Goal: Use online tool/utility: Utilize a website feature to perform a specific function

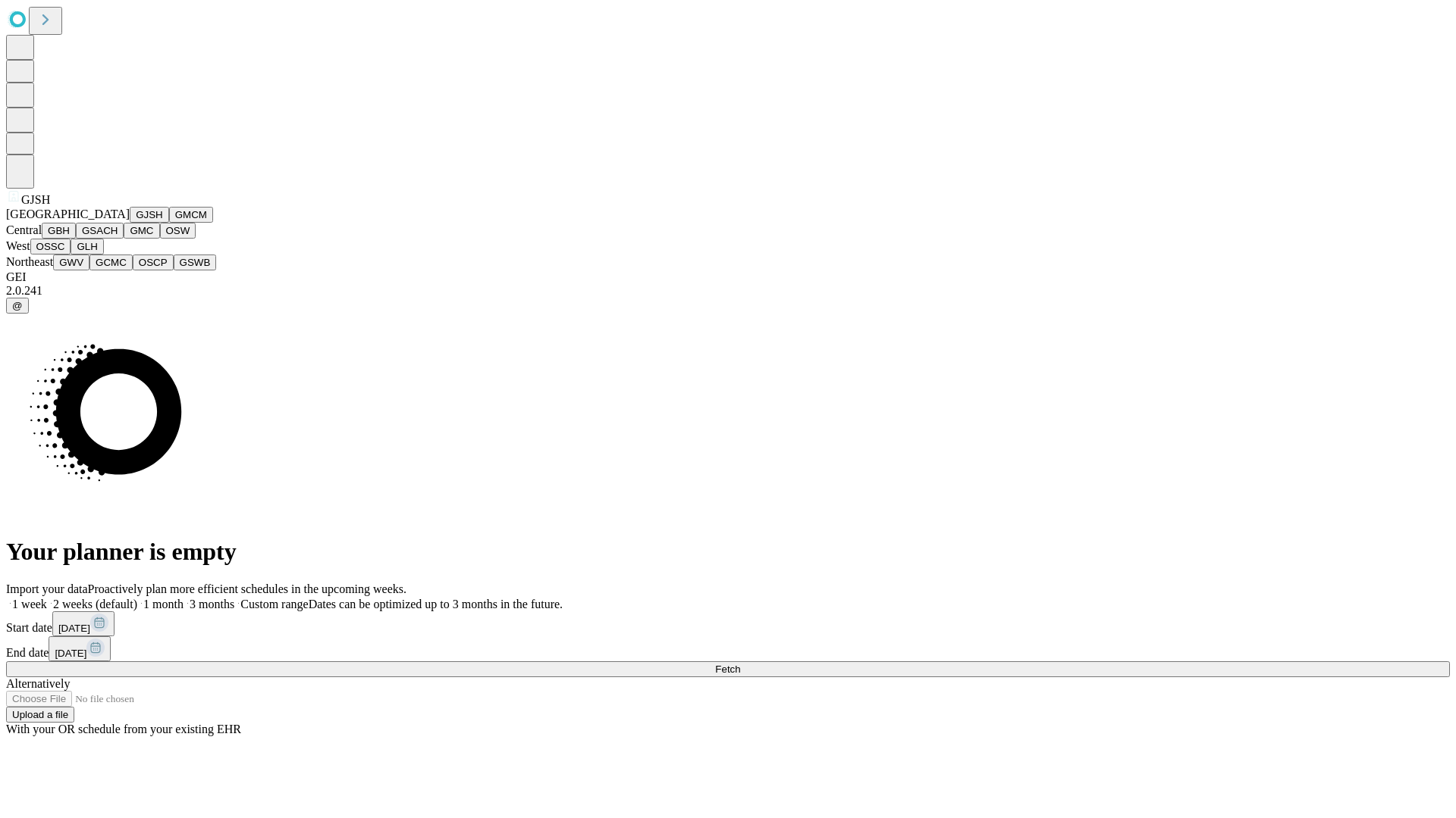
click at [129, 222] on button "GJSH" at bounding box center [149, 214] width 40 height 16
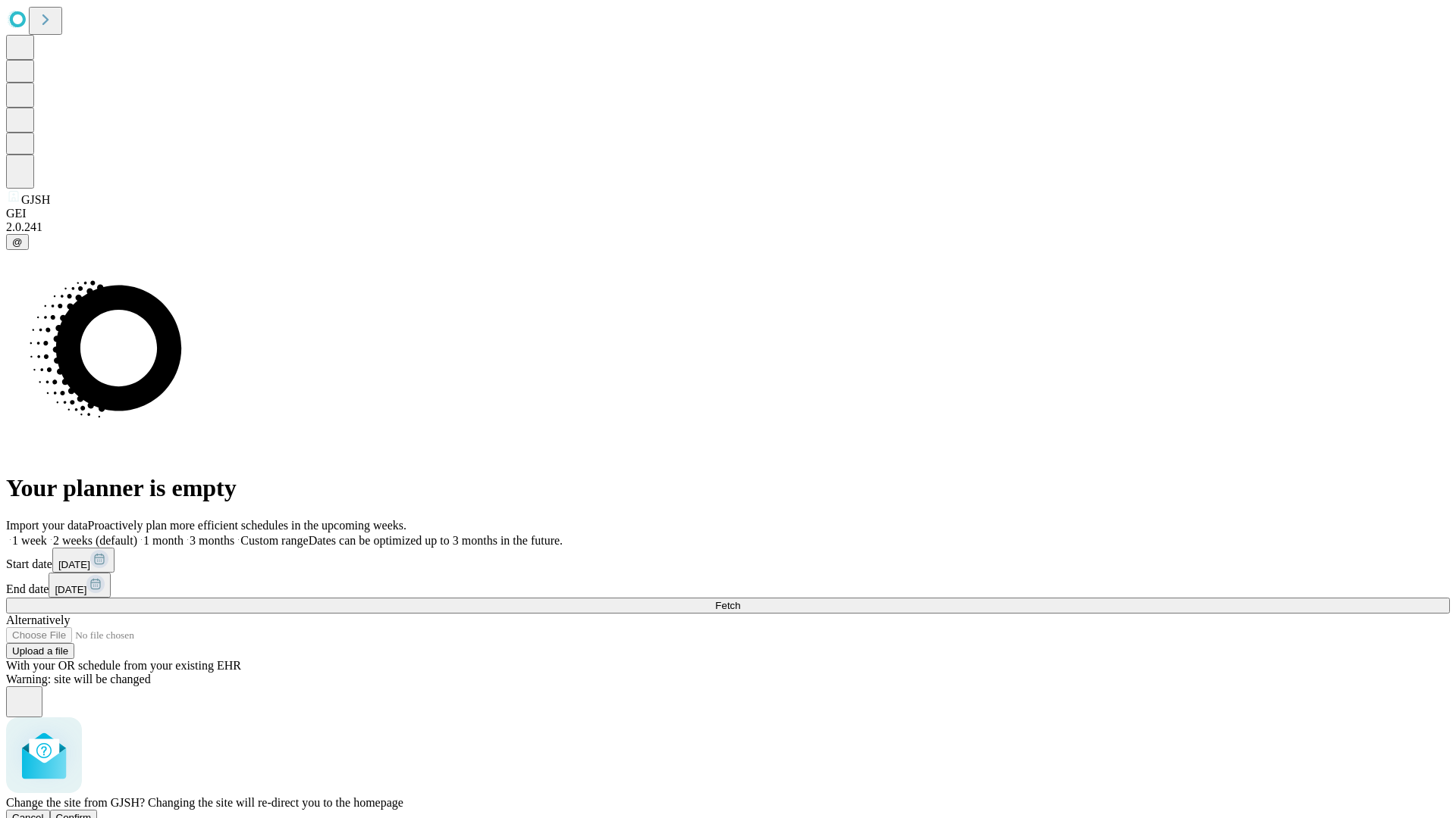
click at [92, 812] on span "Confirm" at bounding box center [74, 818] width 36 height 12
click at [137, 534] on label "2 weeks (default)" at bounding box center [92, 540] width 90 height 13
click at [740, 600] on span "Fetch" at bounding box center [727, 606] width 25 height 12
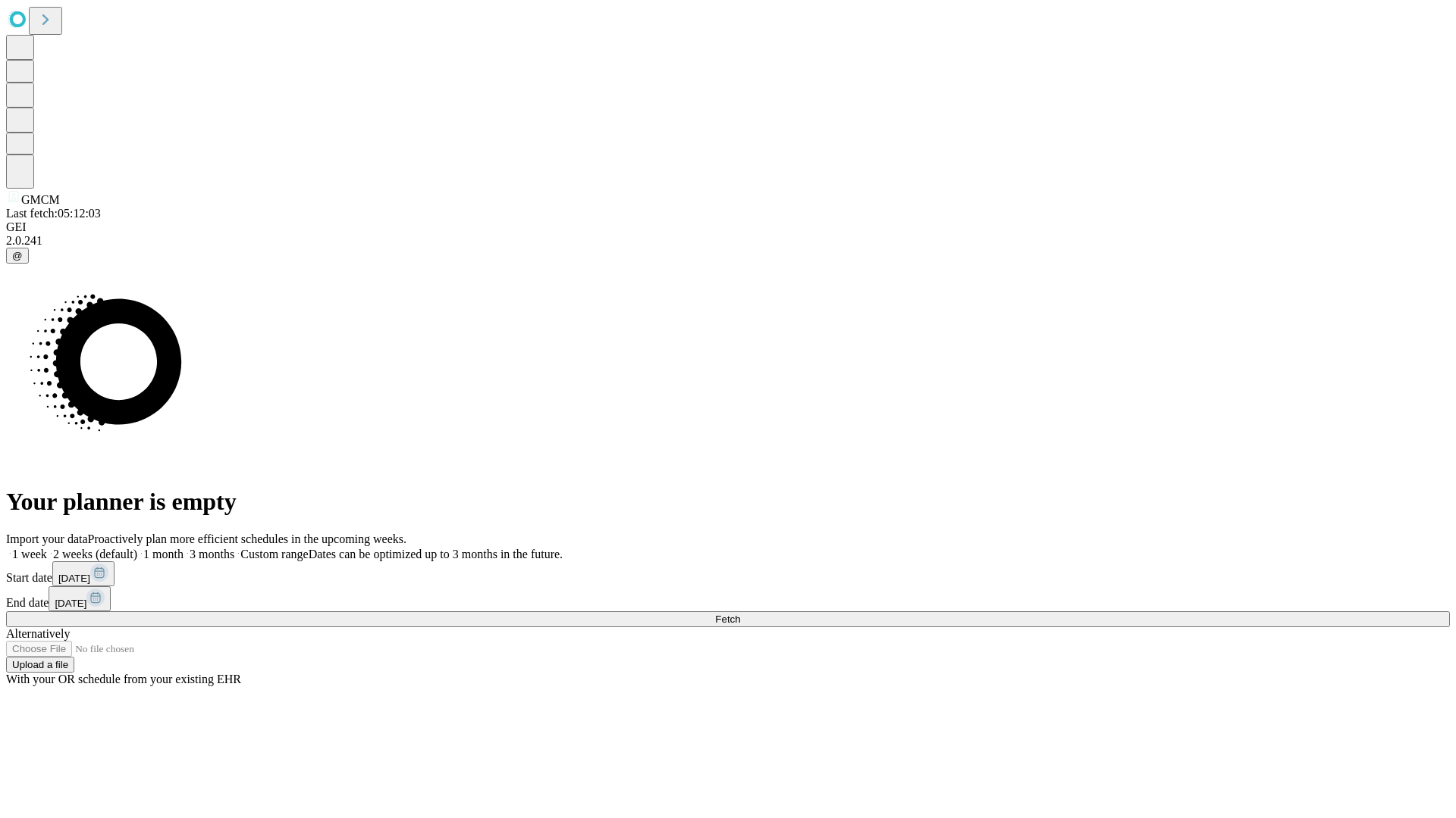
click at [137, 548] on label "2 weeks (default)" at bounding box center [92, 554] width 90 height 13
click at [740, 614] on span "Fetch" at bounding box center [727, 619] width 25 height 12
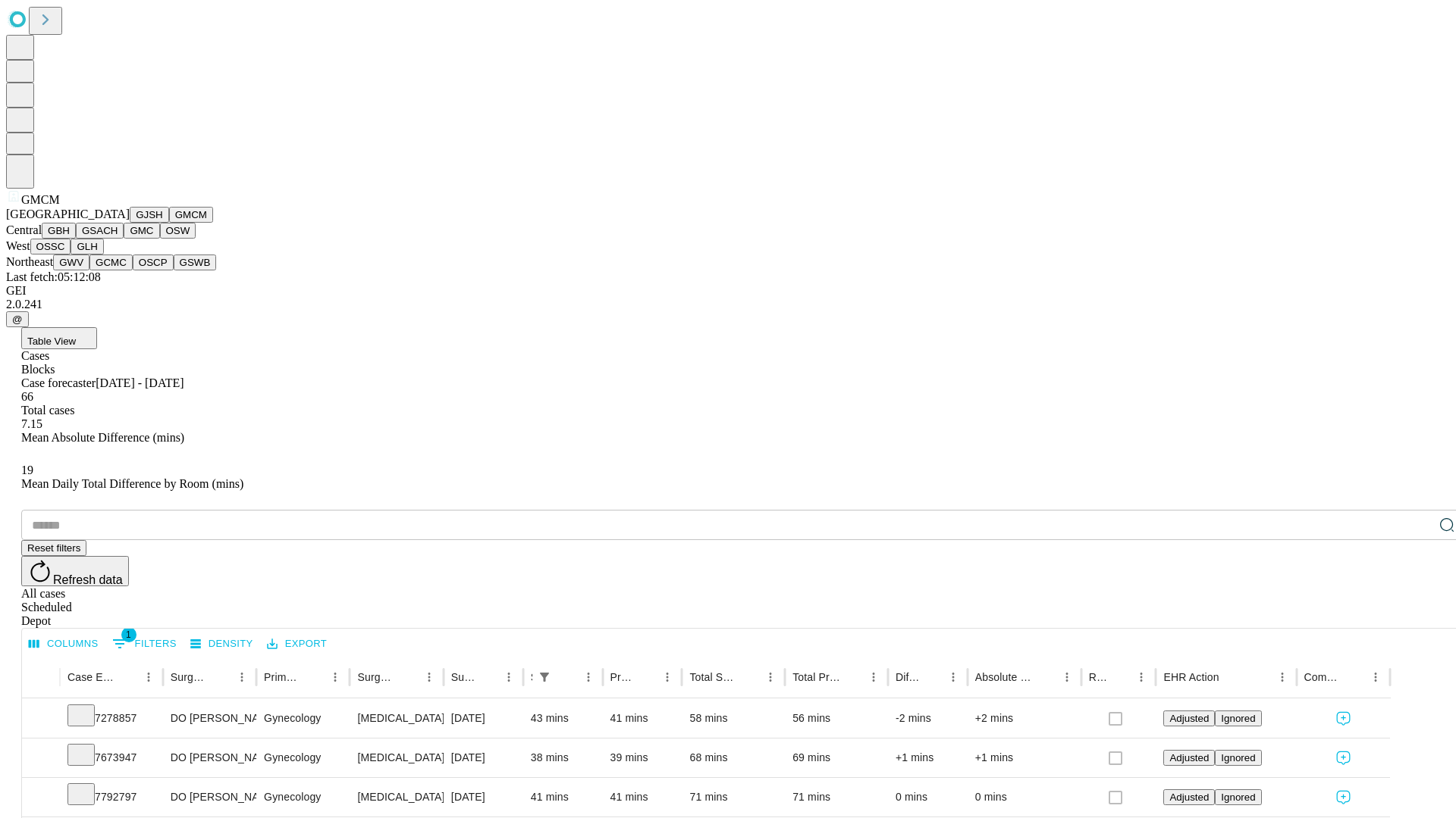
click at [76, 239] on button "GBH" at bounding box center [58, 230] width 35 height 16
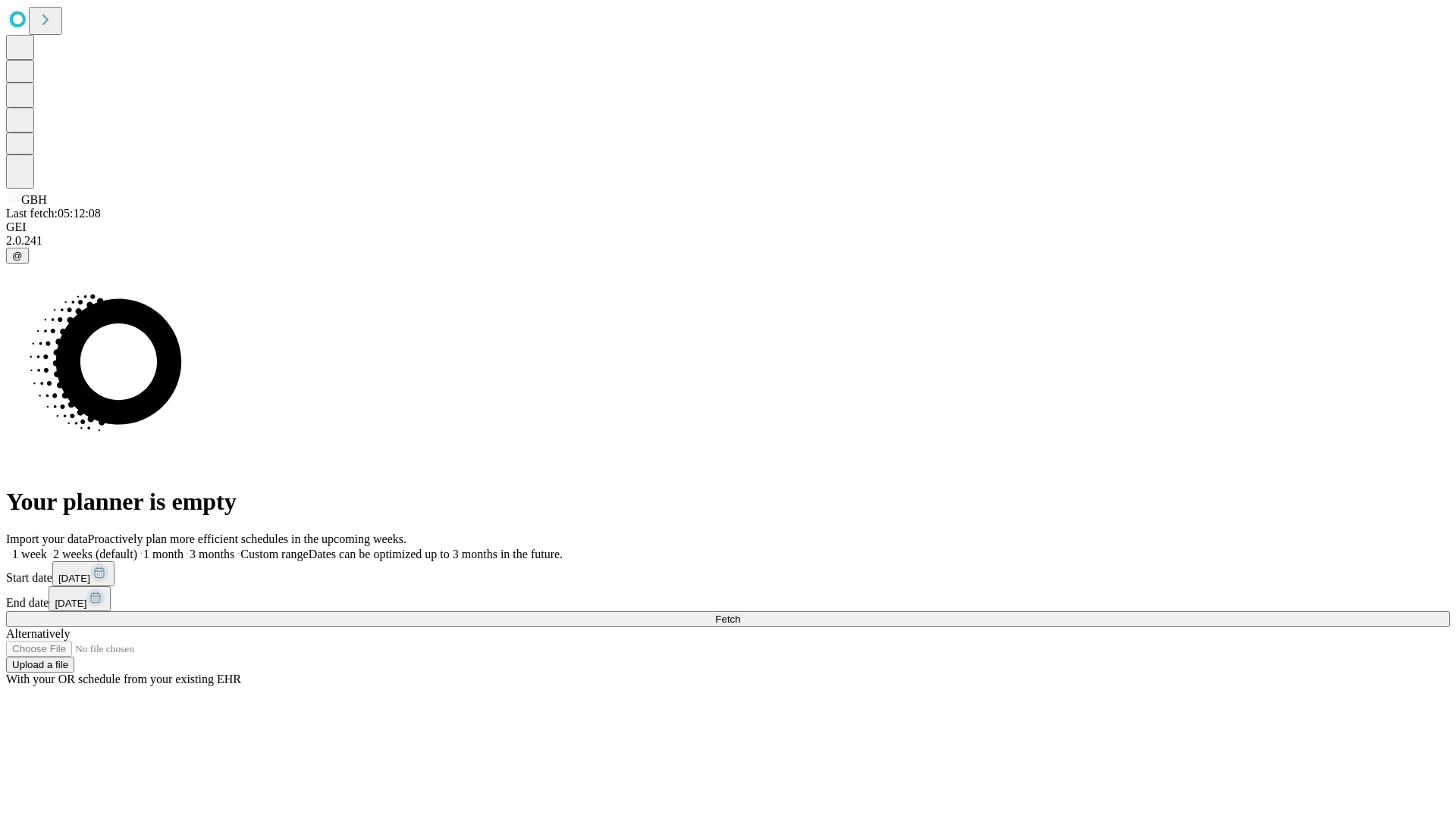
click at [137, 548] on label "2 weeks (default)" at bounding box center [92, 554] width 90 height 13
click at [740, 614] on span "Fetch" at bounding box center [727, 619] width 25 height 12
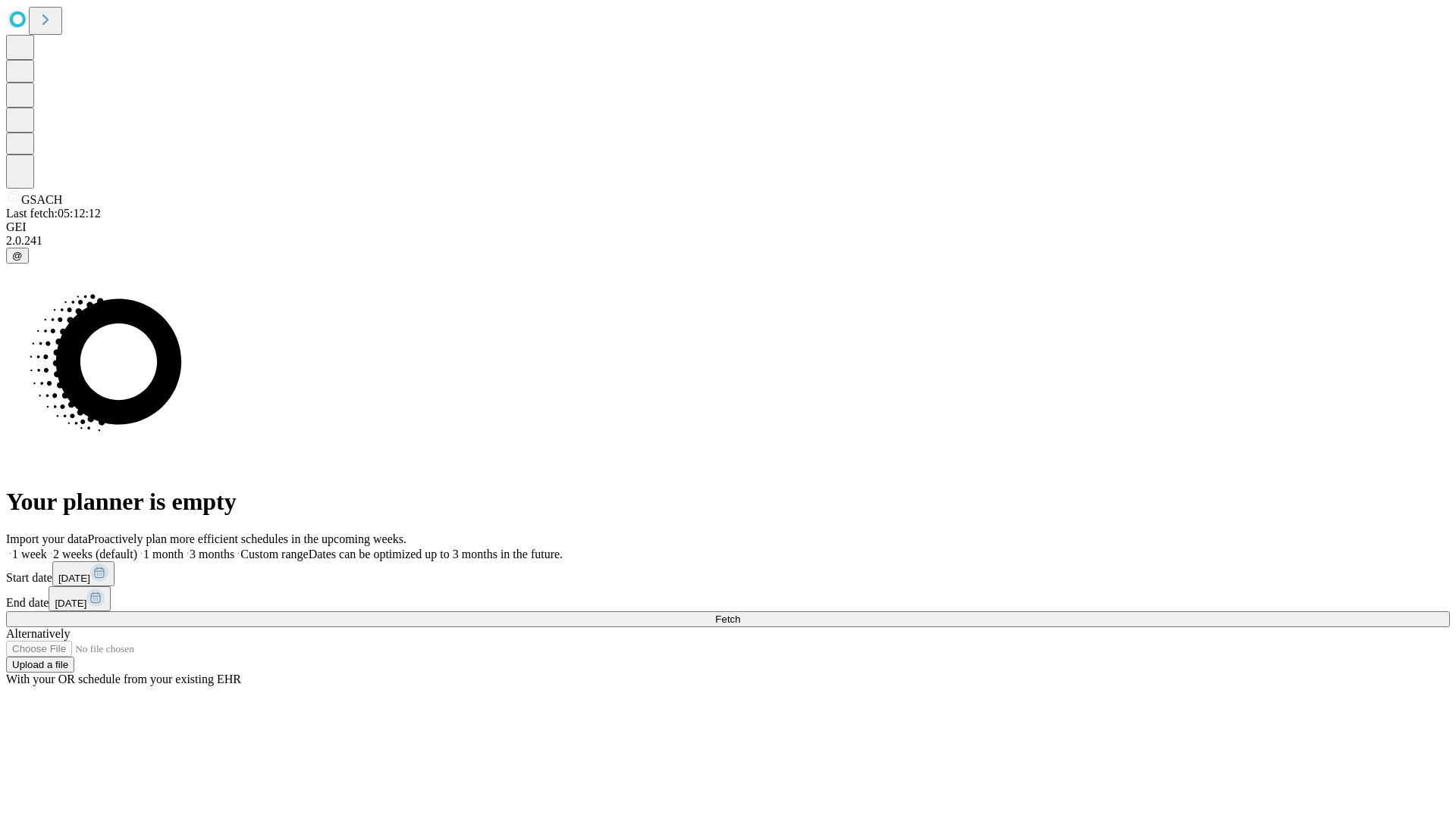
click at [137, 548] on label "2 weeks (default)" at bounding box center [92, 554] width 90 height 13
click at [740, 614] on span "Fetch" at bounding box center [727, 619] width 25 height 12
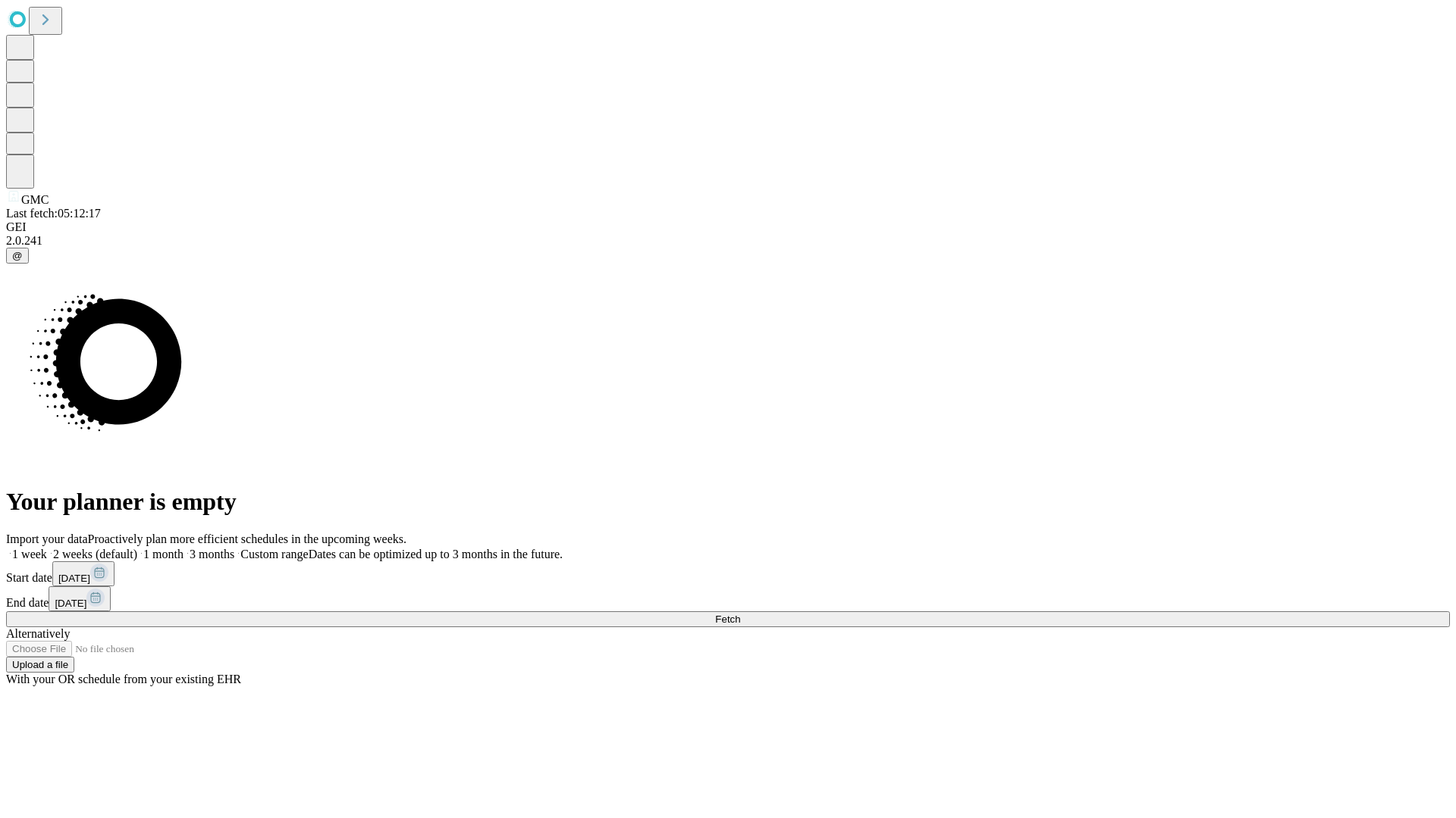
click at [137, 548] on label "2 weeks (default)" at bounding box center [92, 554] width 90 height 13
click at [740, 614] on span "Fetch" at bounding box center [727, 619] width 25 height 12
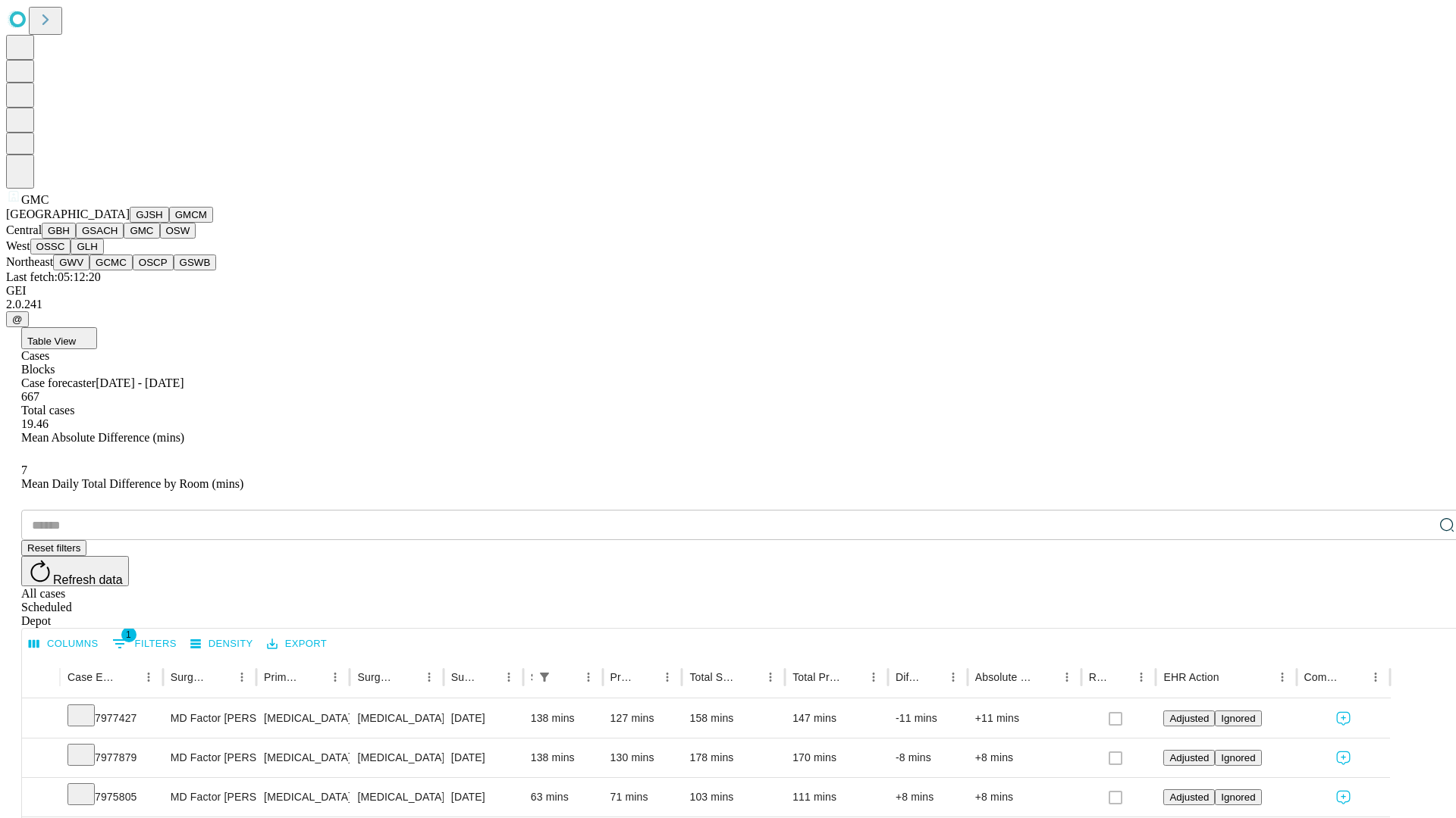
click at [160, 239] on button "OSW" at bounding box center [178, 230] width 37 height 16
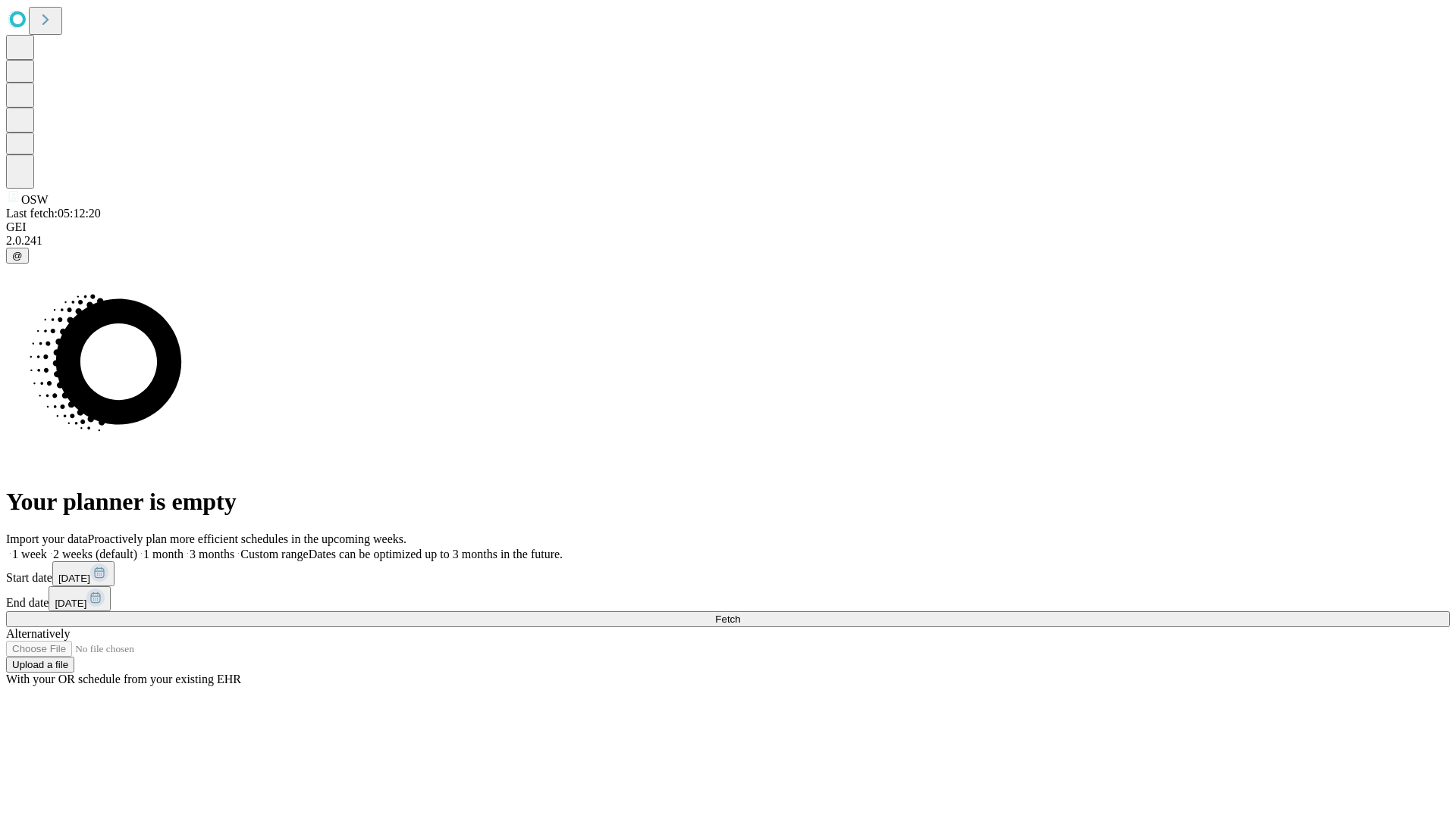
click at [137, 548] on label "2 weeks (default)" at bounding box center [92, 554] width 90 height 13
click at [740, 614] on span "Fetch" at bounding box center [727, 619] width 25 height 12
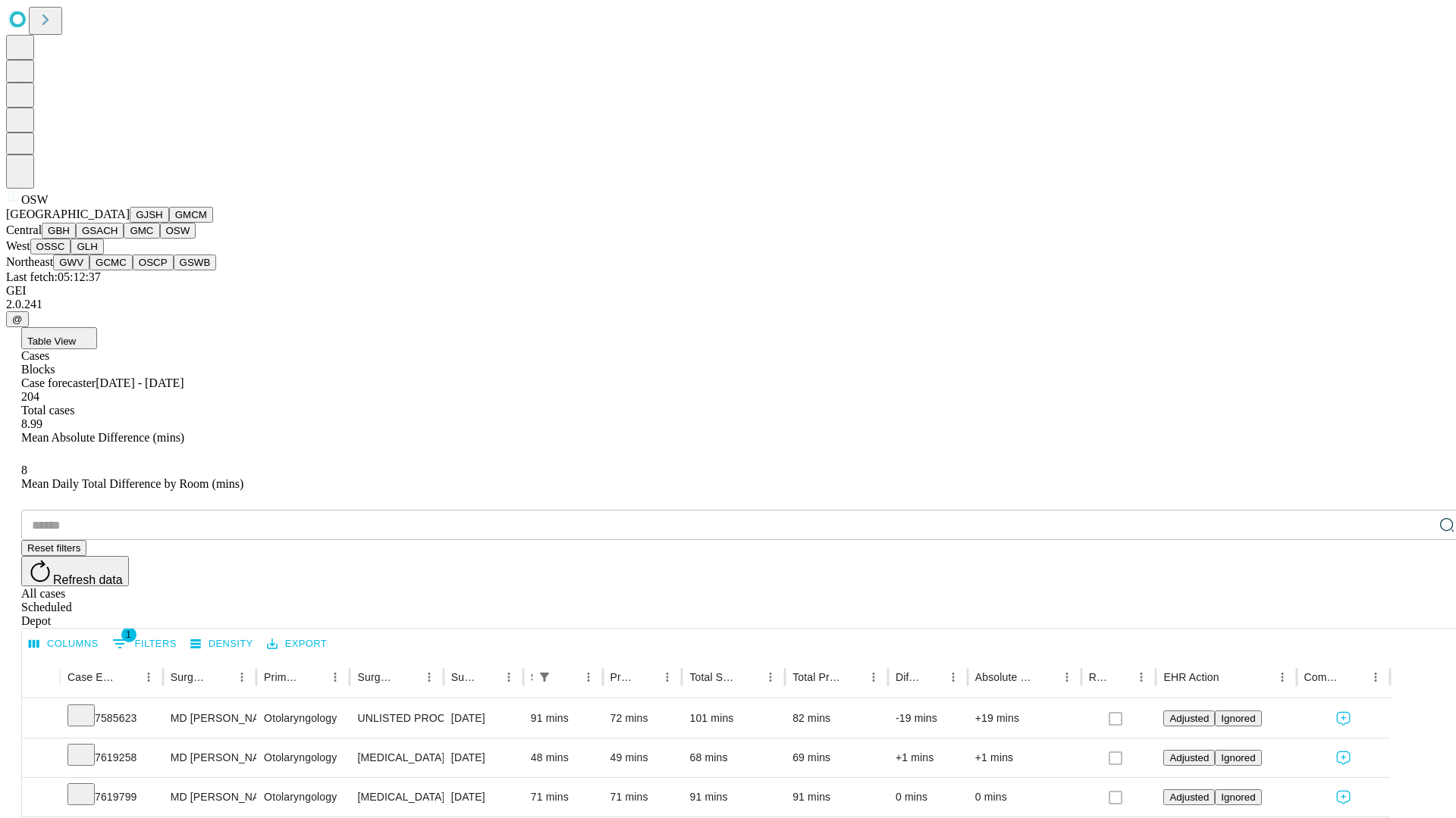
click at [71, 255] on button "OSSC" at bounding box center [50, 247] width 41 height 16
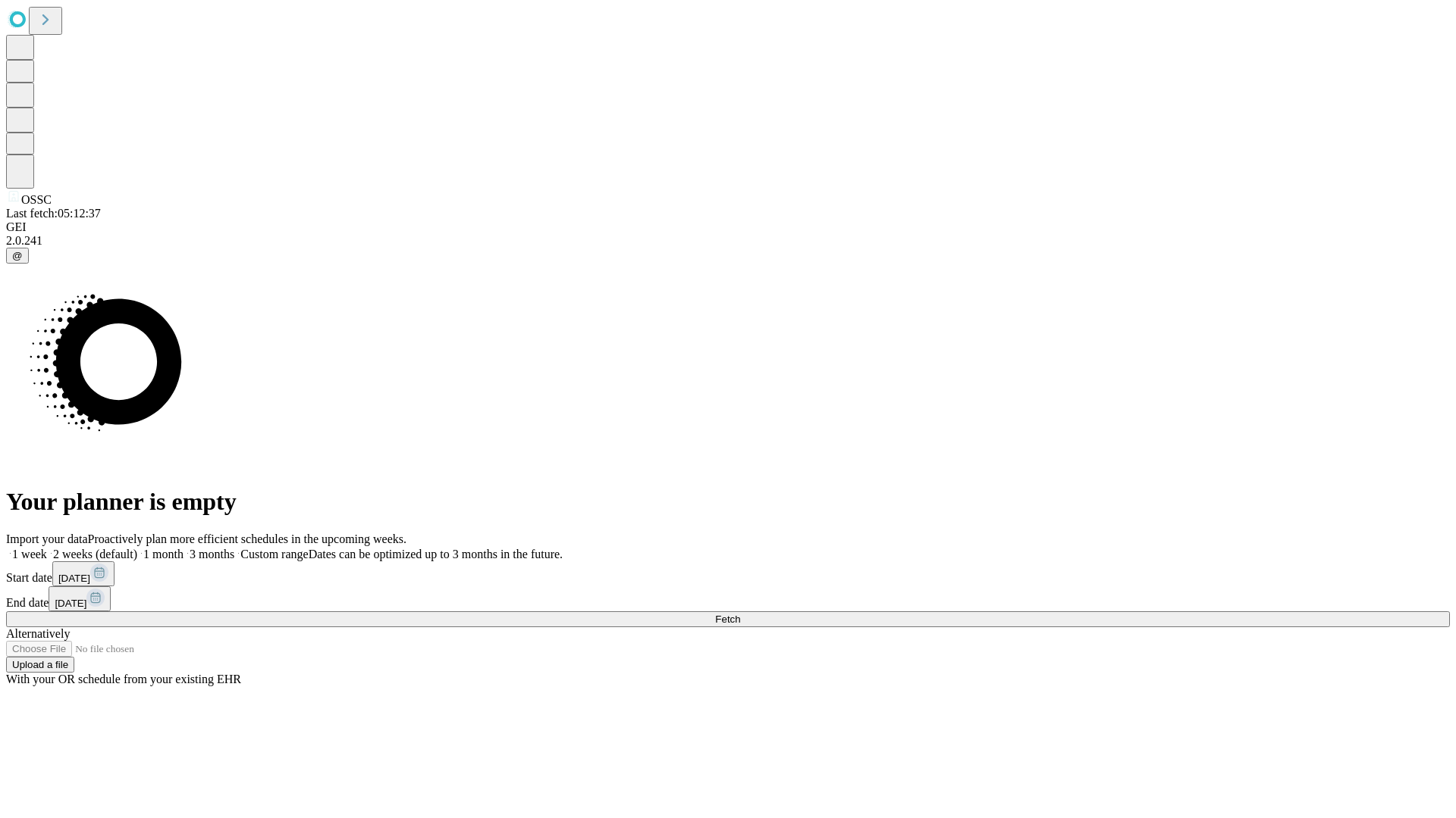
click at [740, 614] on span "Fetch" at bounding box center [727, 619] width 25 height 12
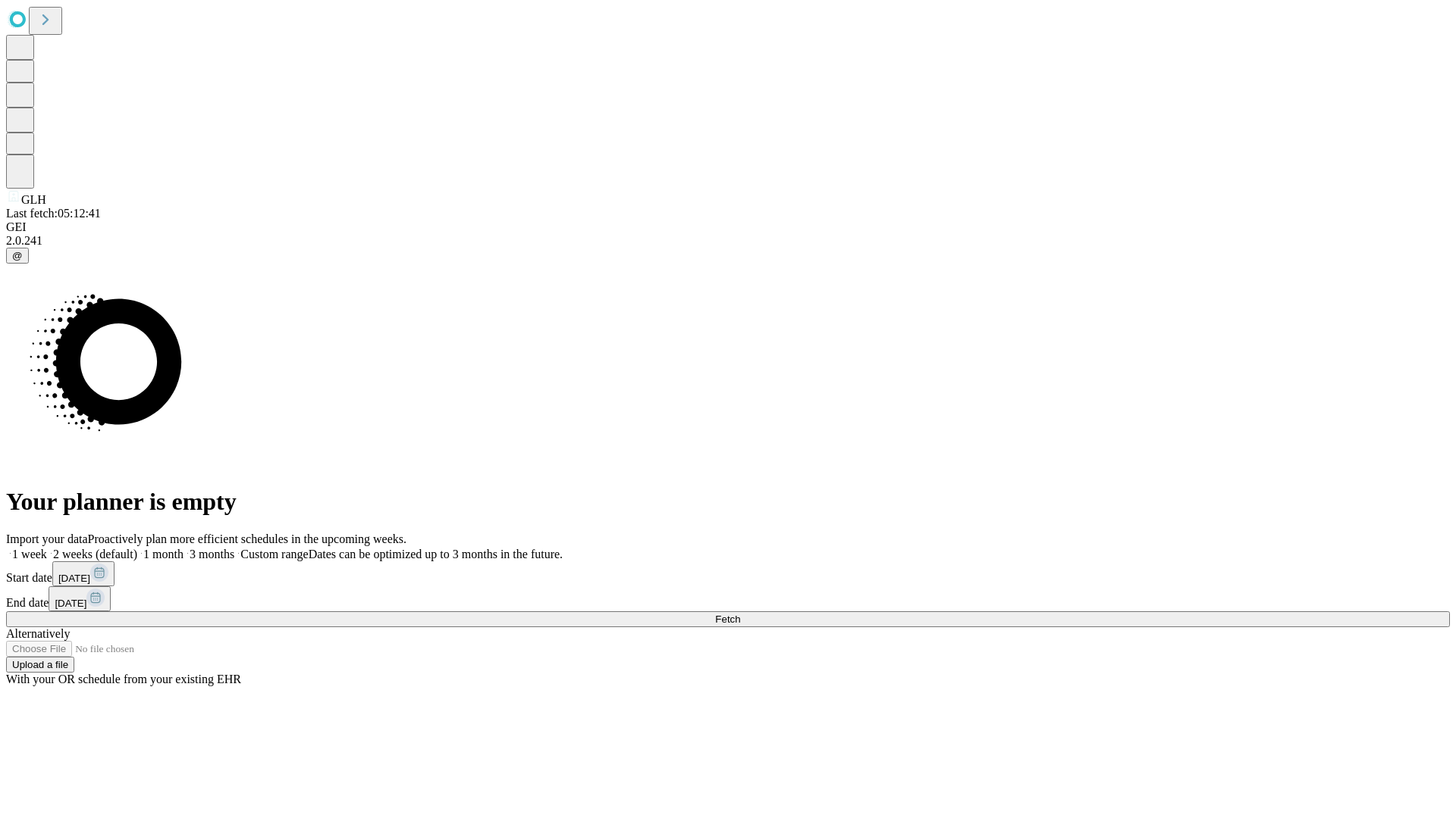
click at [137, 548] on label "2 weeks (default)" at bounding box center [92, 554] width 90 height 13
click at [740, 614] on span "Fetch" at bounding box center [727, 619] width 25 height 12
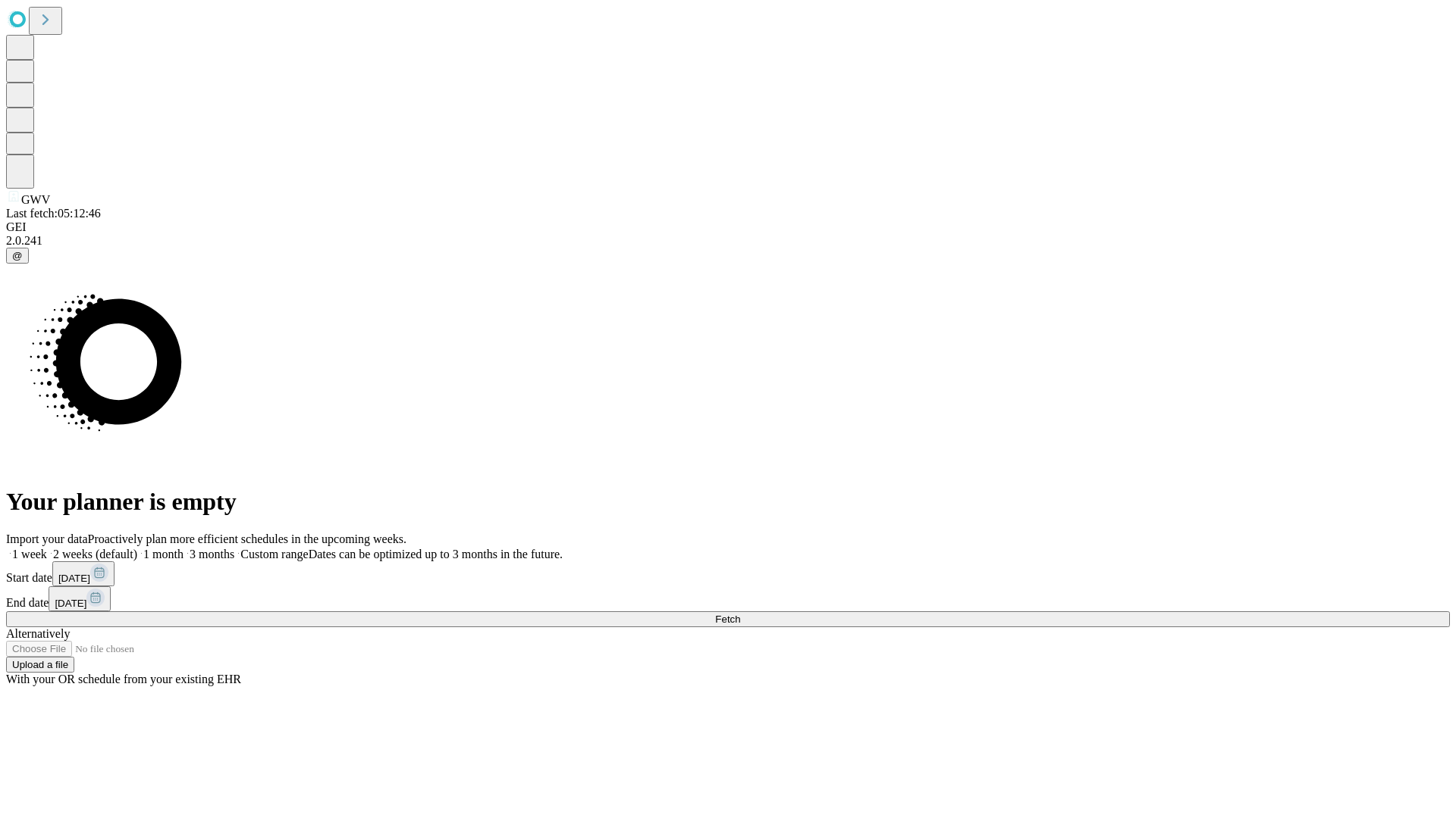
click at [137, 548] on label "2 weeks (default)" at bounding box center [92, 554] width 90 height 13
click at [740, 614] on span "Fetch" at bounding box center [727, 619] width 25 height 12
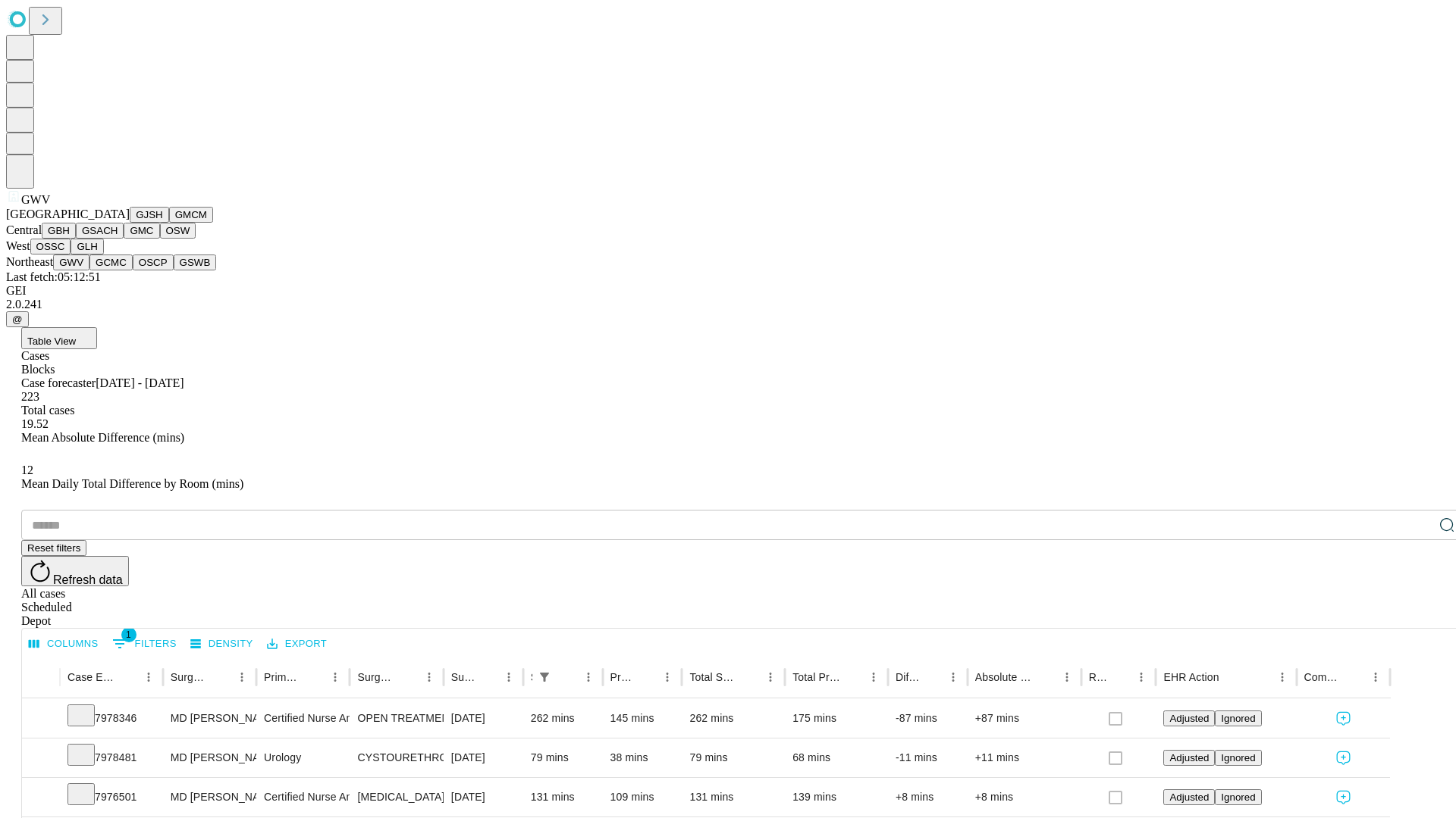
click at [118, 271] on button "GCMC" at bounding box center [112, 263] width 43 height 16
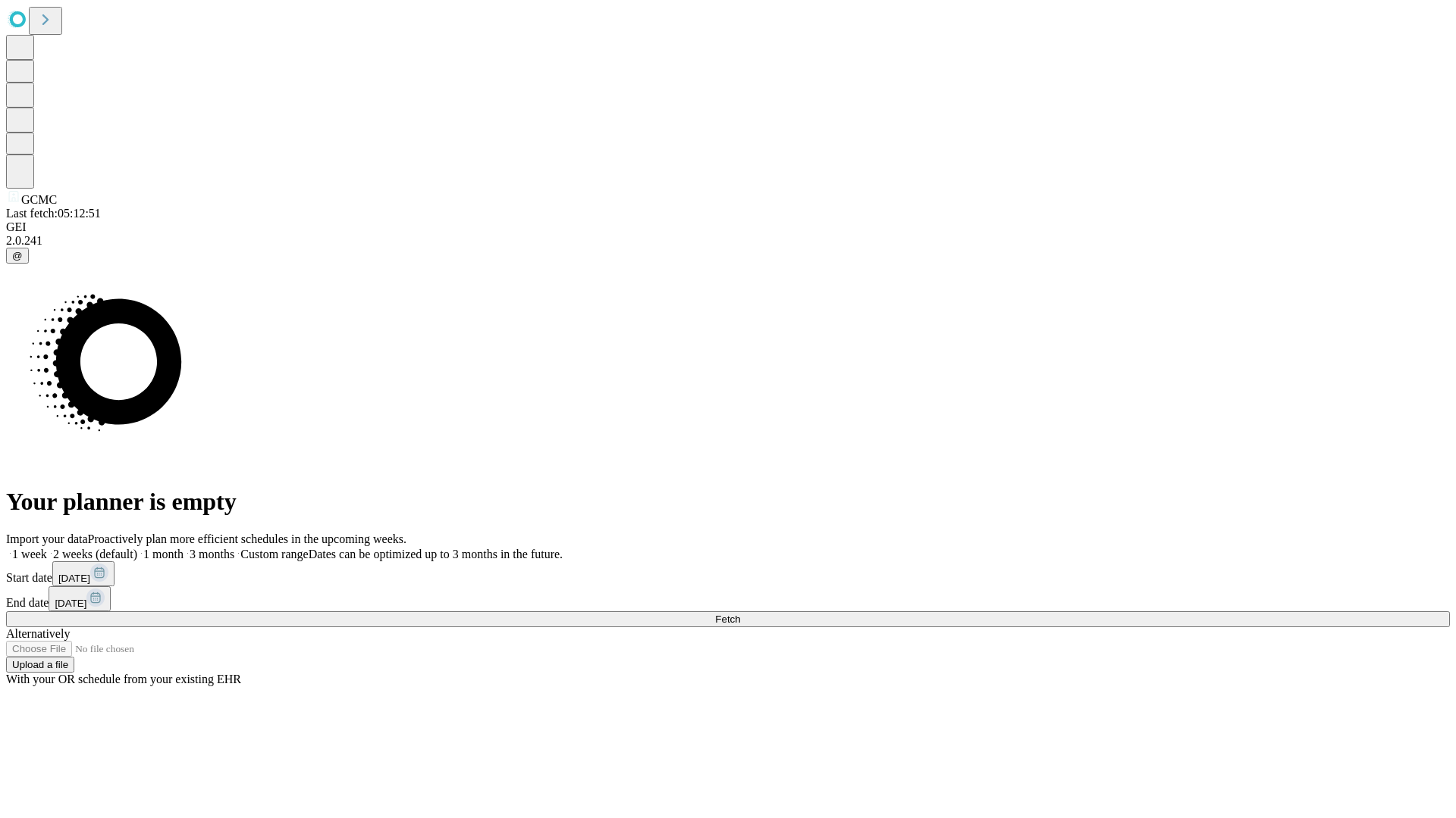
click at [740, 614] on span "Fetch" at bounding box center [727, 619] width 25 height 12
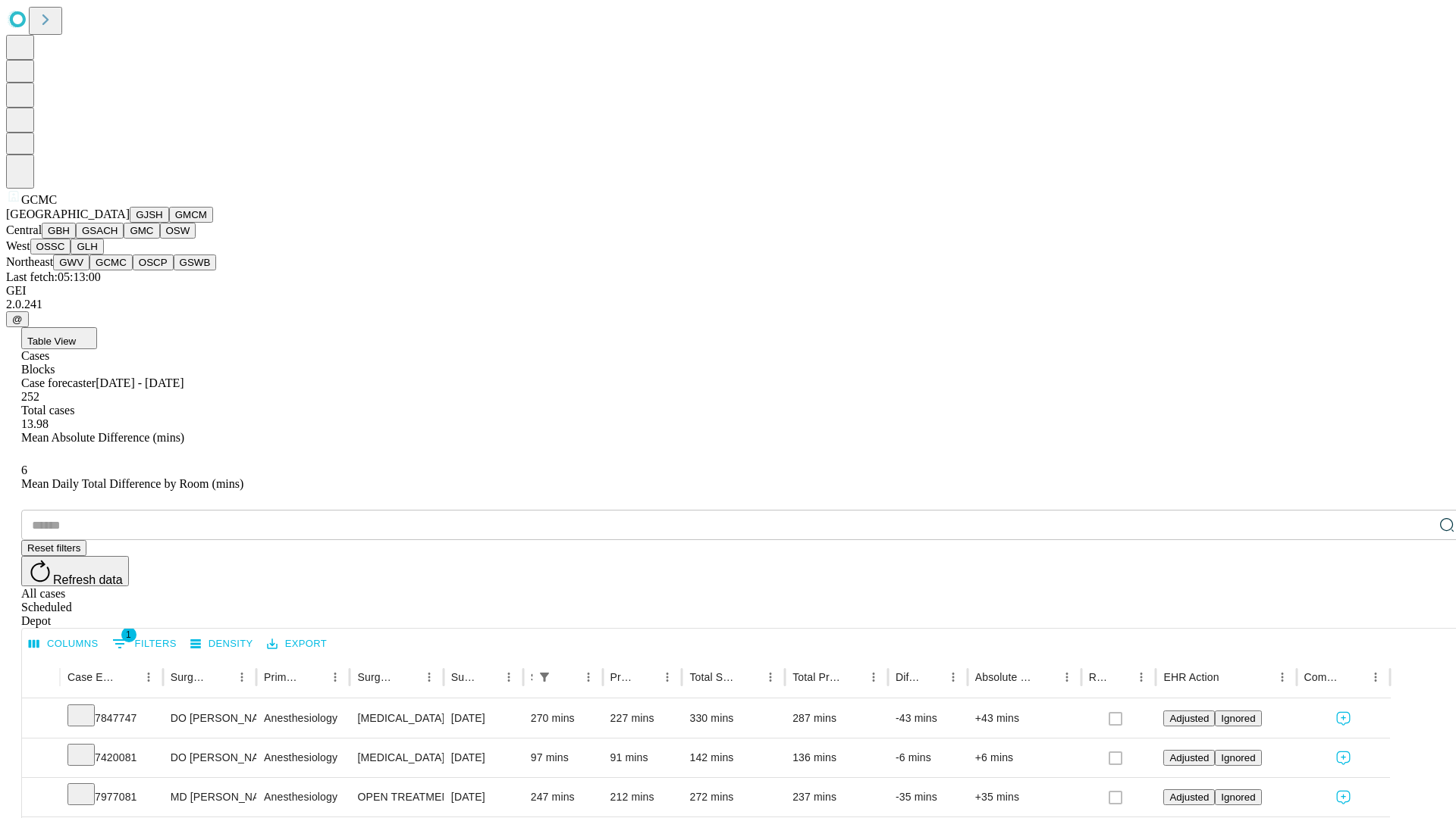
click at [132, 271] on button "OSCP" at bounding box center [152, 263] width 41 height 16
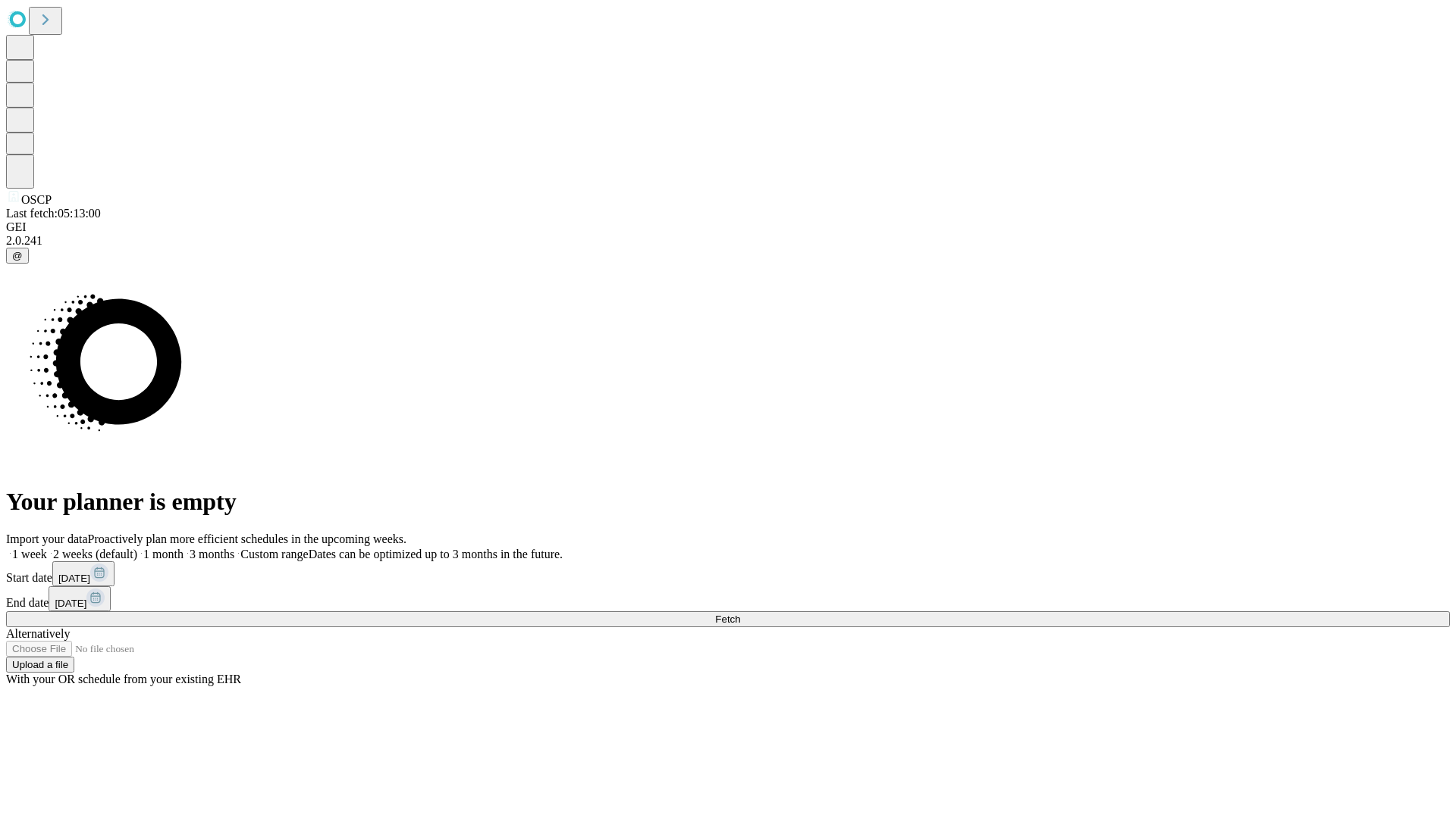
click at [137, 548] on label "2 weeks (default)" at bounding box center [92, 554] width 90 height 13
click at [740, 614] on span "Fetch" at bounding box center [727, 619] width 25 height 12
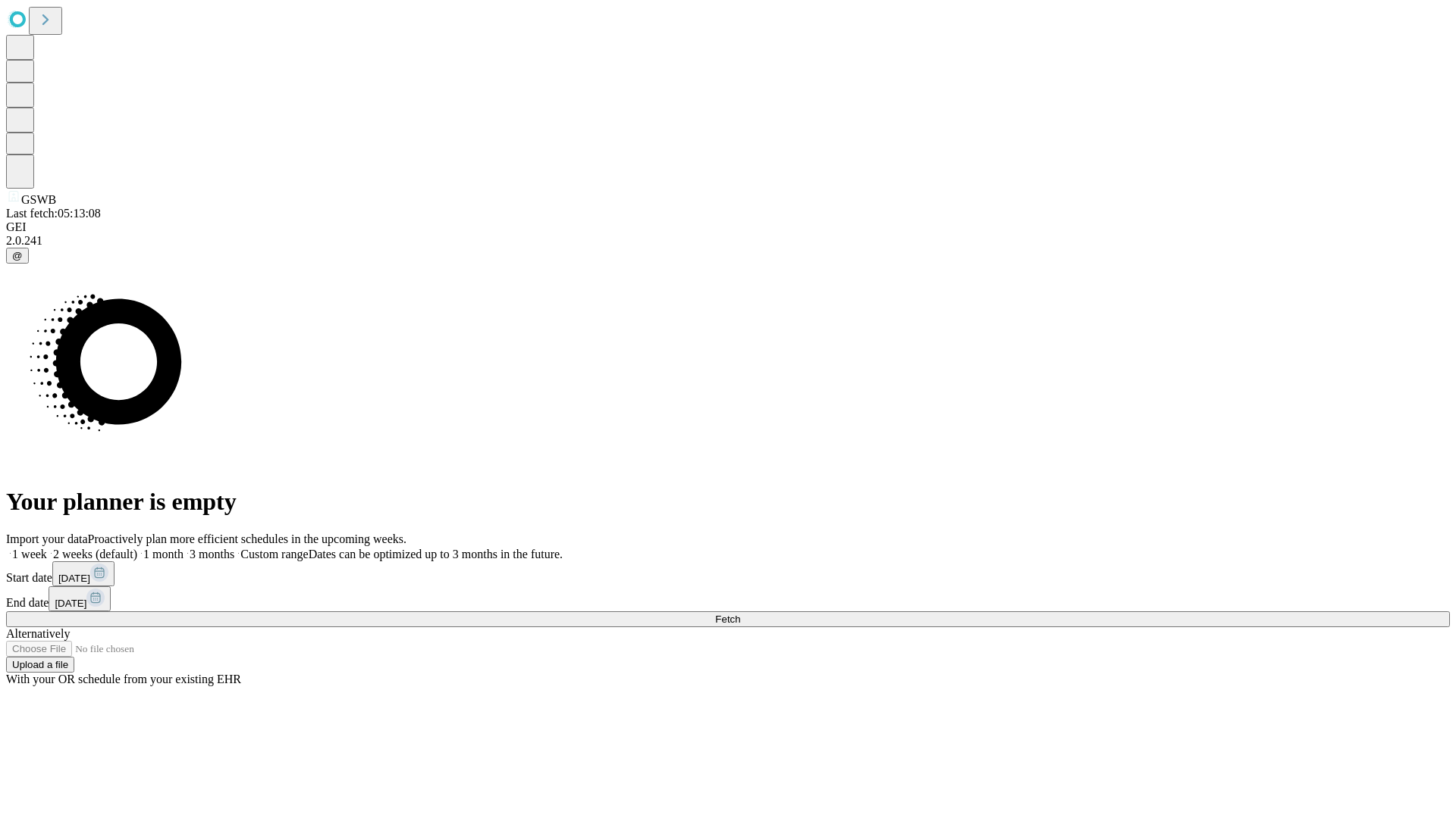
click at [137, 548] on label "2 weeks (default)" at bounding box center [92, 554] width 90 height 13
click at [740, 614] on span "Fetch" at bounding box center [727, 619] width 25 height 12
